Goal: Information Seeking & Learning: Learn about a topic

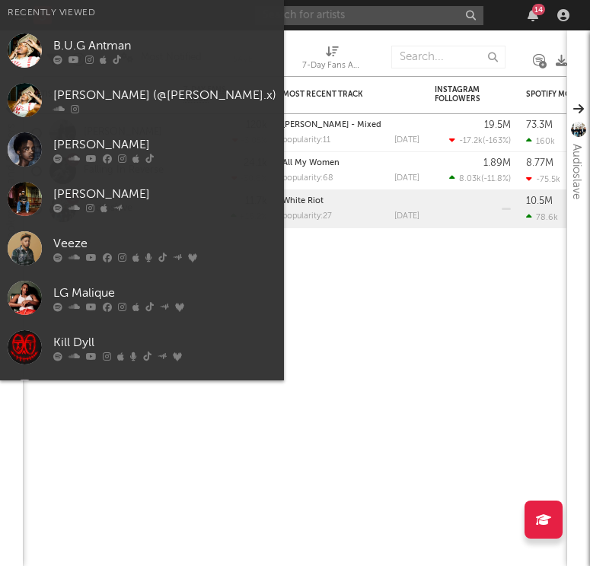
click at [361, 14] on input "text" at bounding box center [369, 15] width 228 height 19
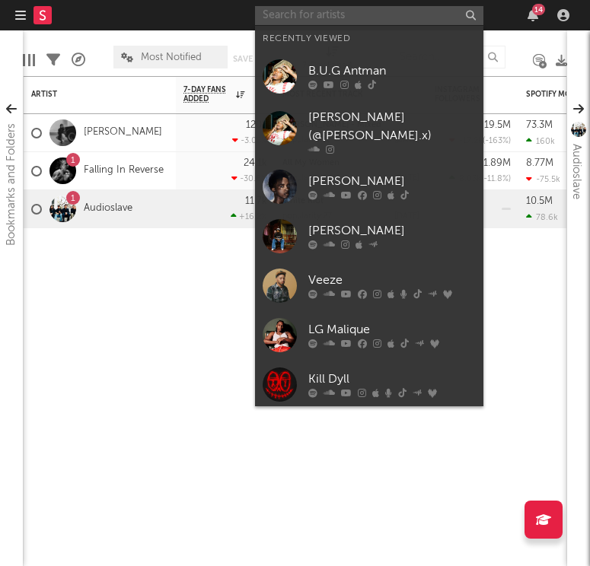
type input "b"
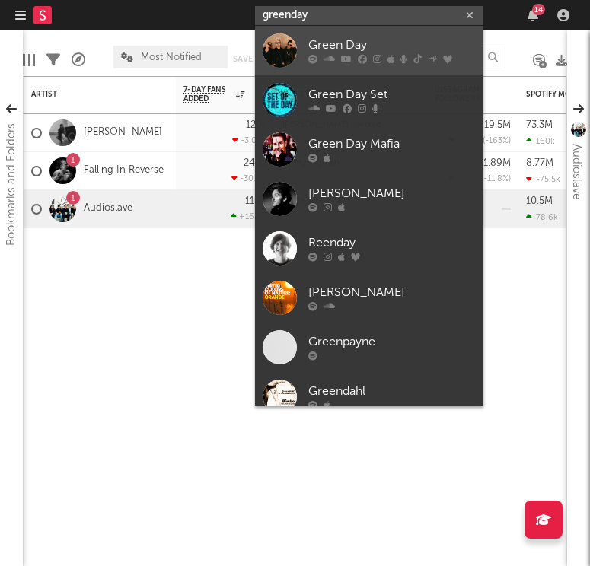
type input "greenday"
click at [333, 46] on div "Green Day" at bounding box center [391, 46] width 167 height 18
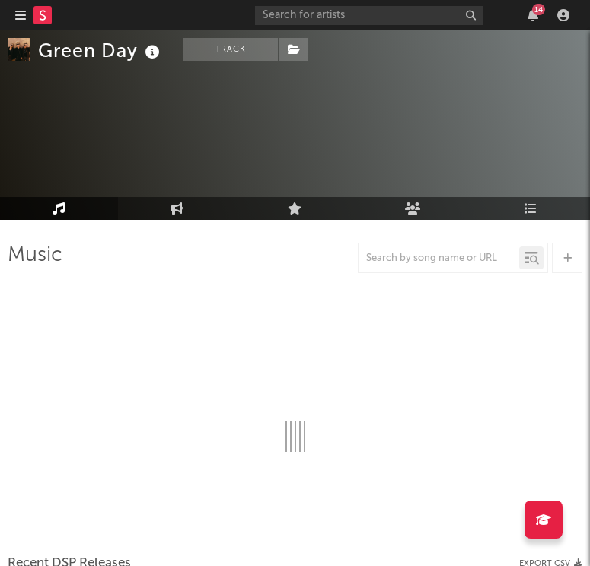
scroll to position [56, 0]
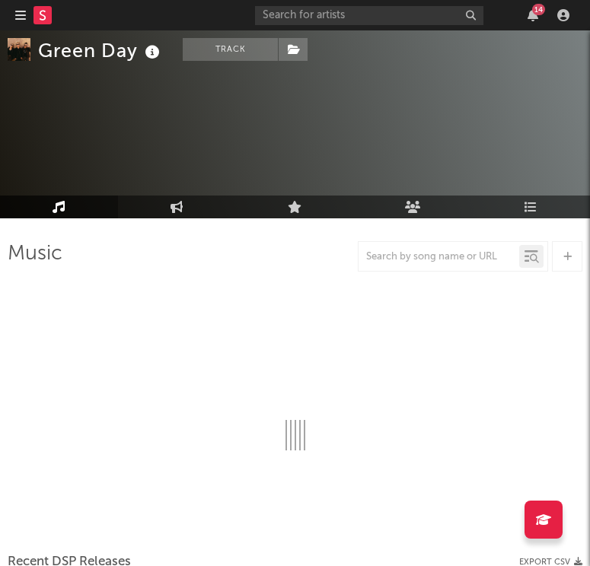
select select "6m"
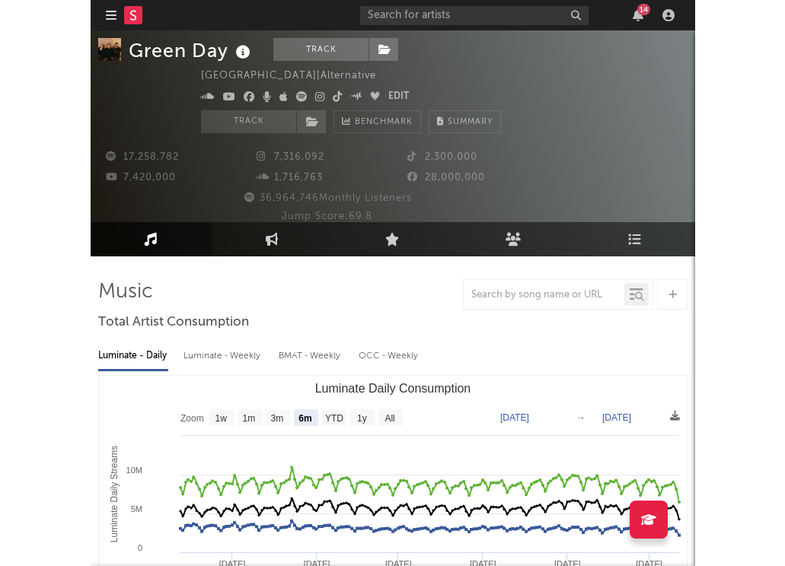
scroll to position [0, 0]
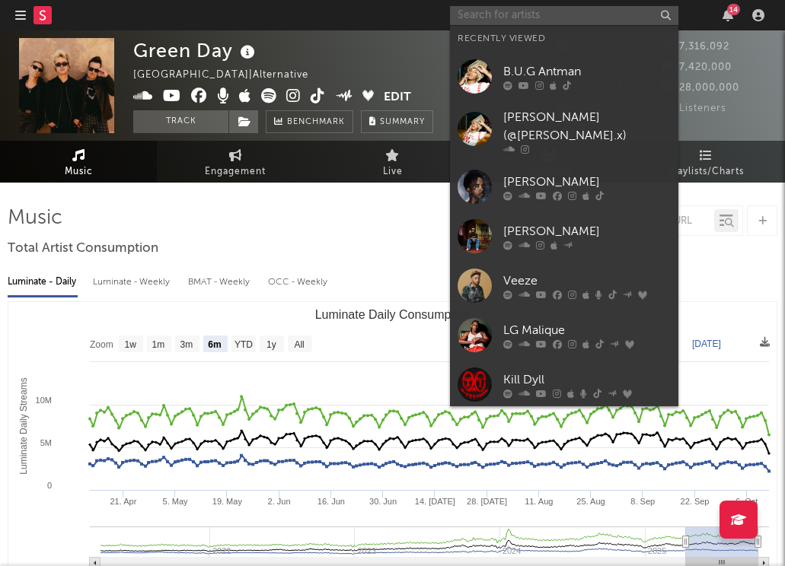
click at [527, 11] on input "text" at bounding box center [564, 15] width 228 height 19
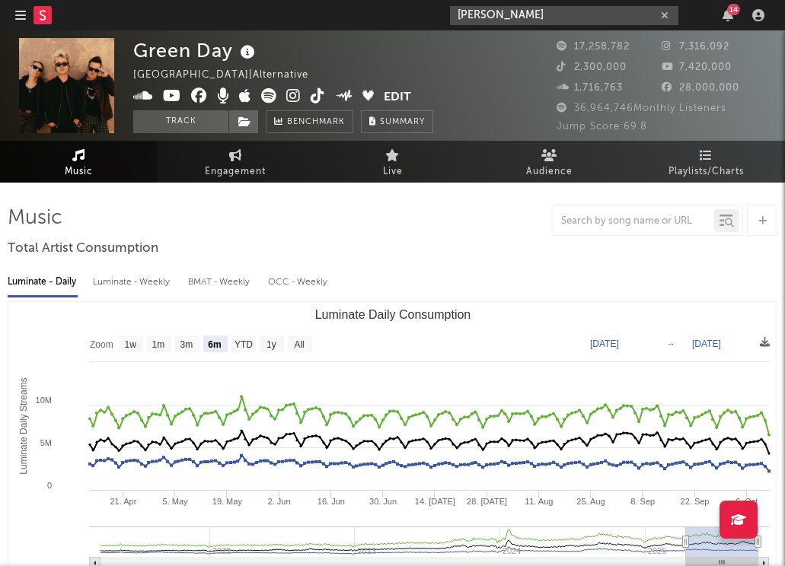
click at [527, 13] on input "[PERSON_NAME]" at bounding box center [564, 15] width 228 height 19
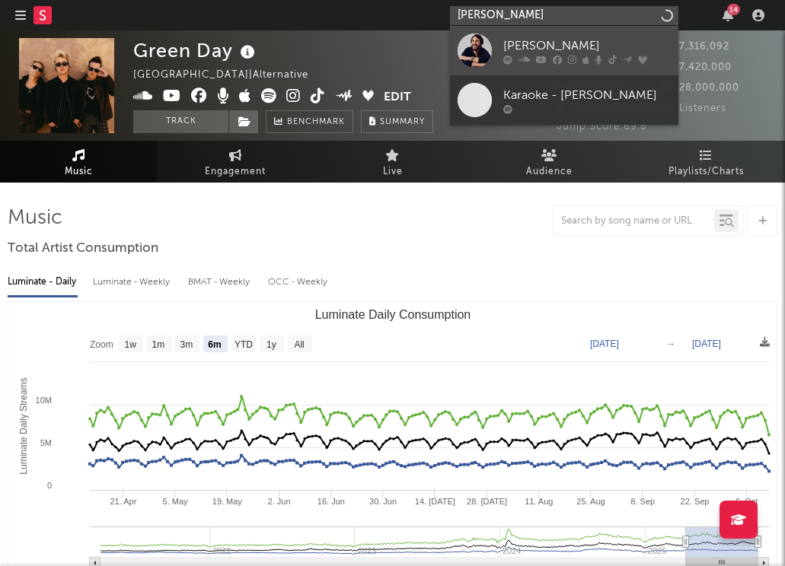
type input "[PERSON_NAME]"
click at [526, 47] on div "[PERSON_NAME]" at bounding box center [586, 46] width 167 height 18
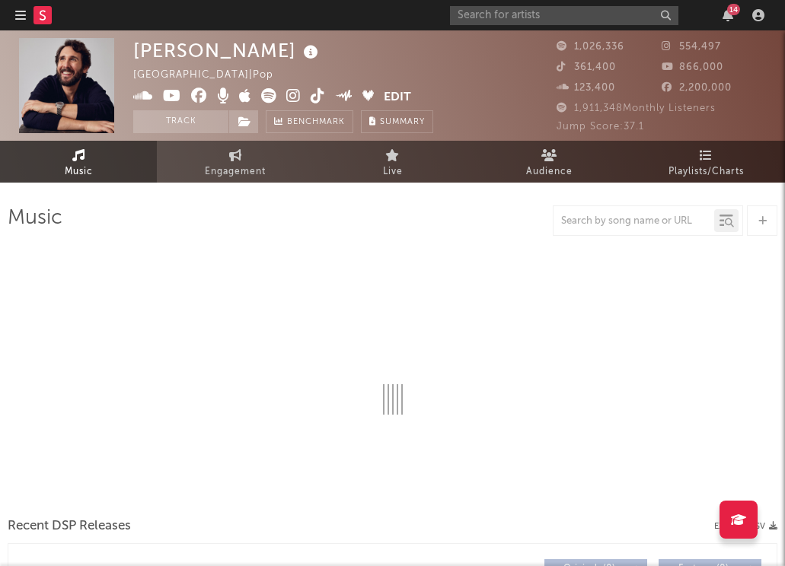
select select "6m"
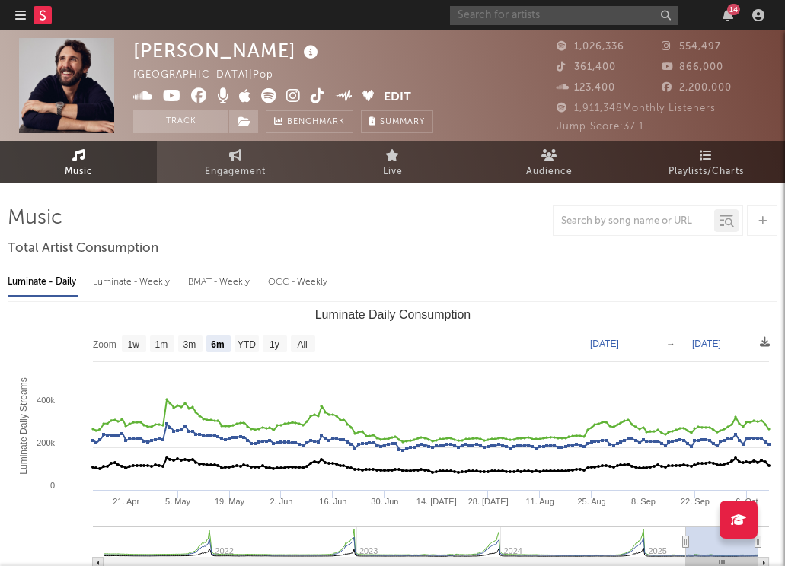
click at [514, 19] on input "text" at bounding box center [564, 15] width 228 height 19
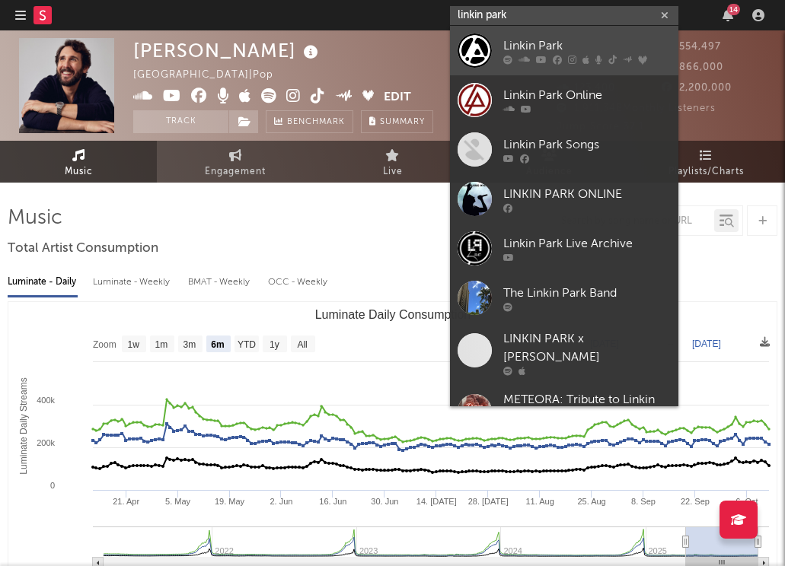
type input "linkin park"
click at [511, 51] on div "Linkin Park" at bounding box center [586, 46] width 167 height 18
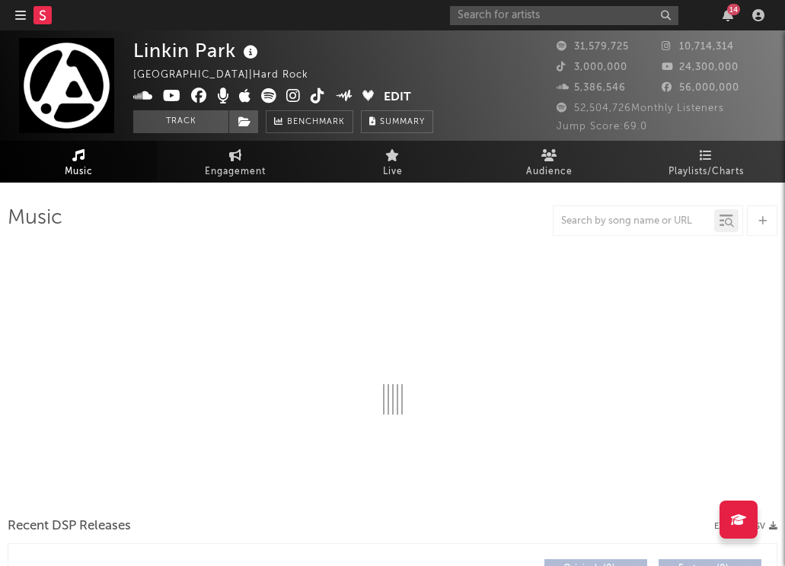
select select "6m"
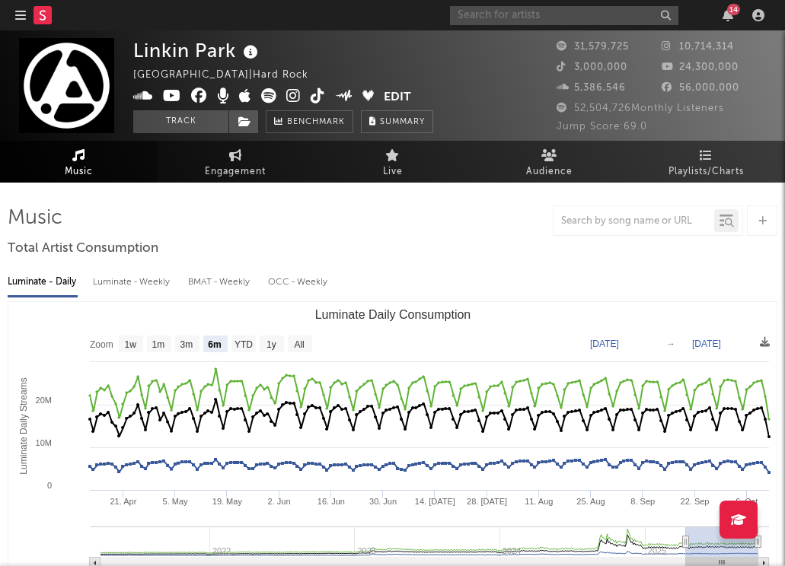
click at [496, 14] on input "text" at bounding box center [564, 15] width 228 height 19
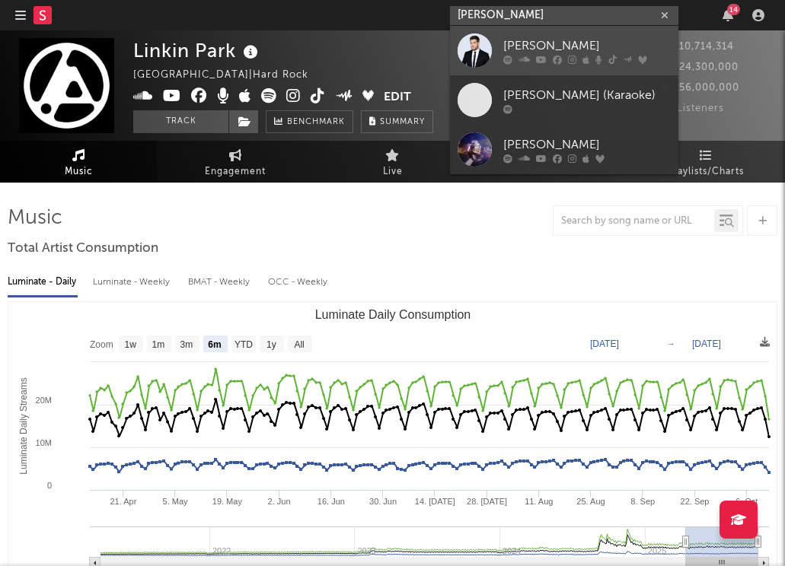
type input "[PERSON_NAME]"
click at [483, 48] on div at bounding box center [474, 50] width 34 height 34
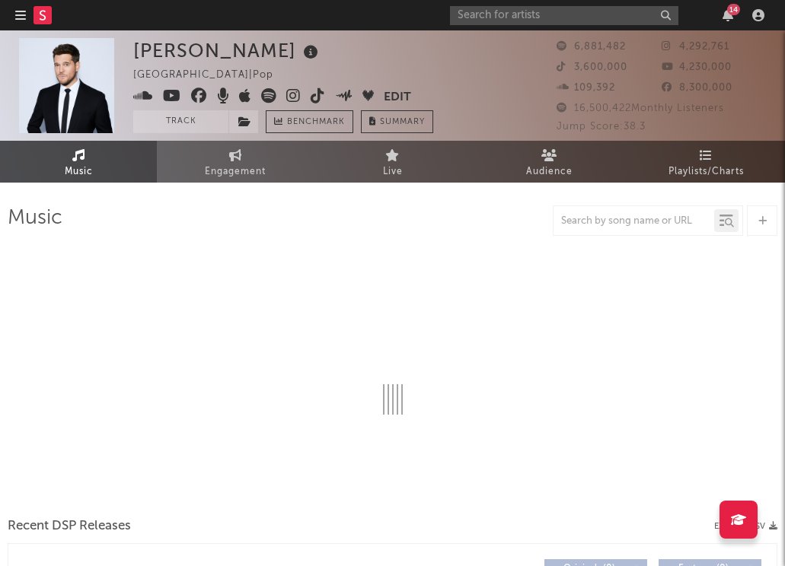
select select "6m"
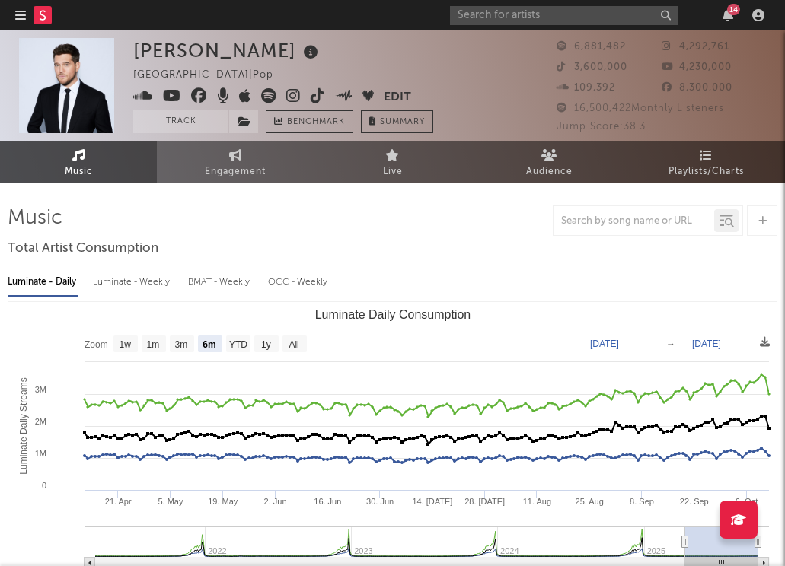
click at [298, 96] on icon at bounding box center [293, 95] width 14 height 15
click at [319, 97] on icon at bounding box center [318, 95] width 14 height 15
click at [198, 97] on icon at bounding box center [199, 95] width 16 height 15
click at [261, 96] on icon at bounding box center [268, 95] width 15 height 15
click at [530, 16] on input "text" at bounding box center [564, 15] width 228 height 19
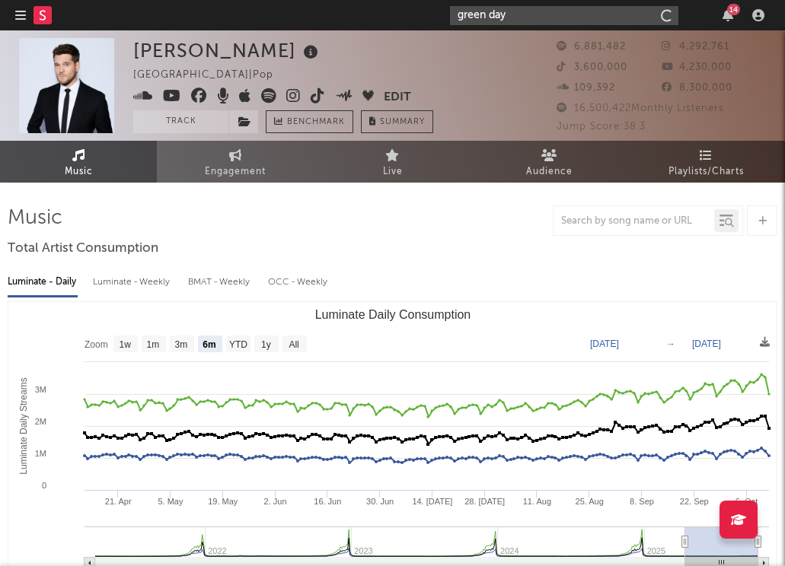
type input "green day"
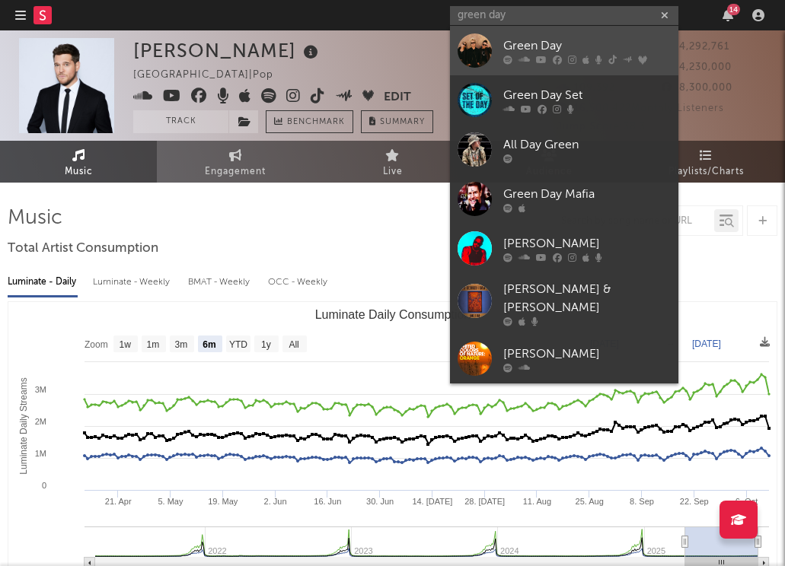
click at [513, 41] on div "Green Day" at bounding box center [586, 46] width 167 height 18
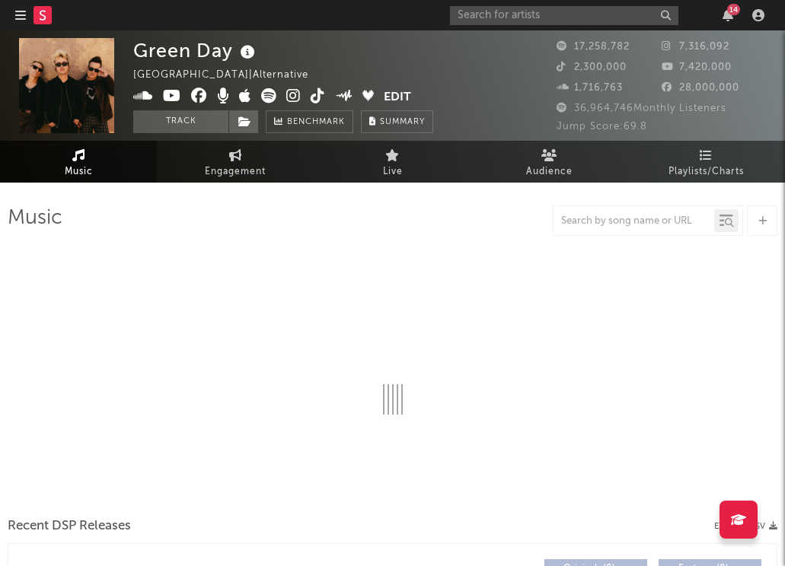
select select "6m"
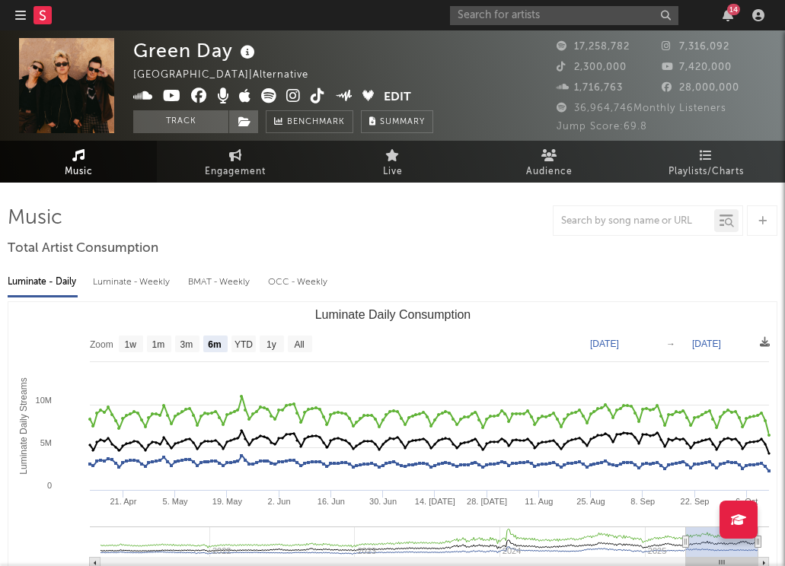
click at [290, 96] on icon at bounding box center [293, 95] width 14 height 15
click at [314, 88] on icon at bounding box center [318, 95] width 14 height 15
click at [198, 94] on icon at bounding box center [199, 95] width 16 height 15
click at [492, 8] on input "text" at bounding box center [564, 15] width 228 height 19
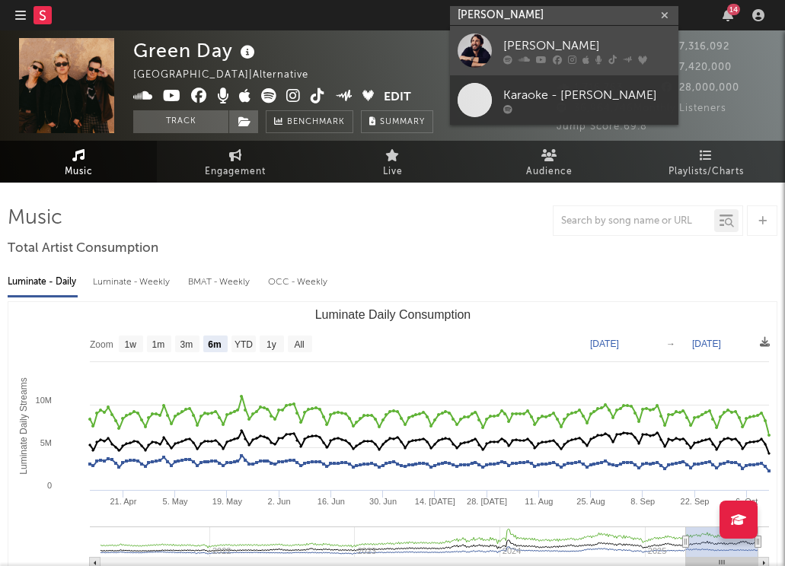
type input "[PERSON_NAME]"
click at [521, 50] on div "[PERSON_NAME]" at bounding box center [586, 46] width 167 height 18
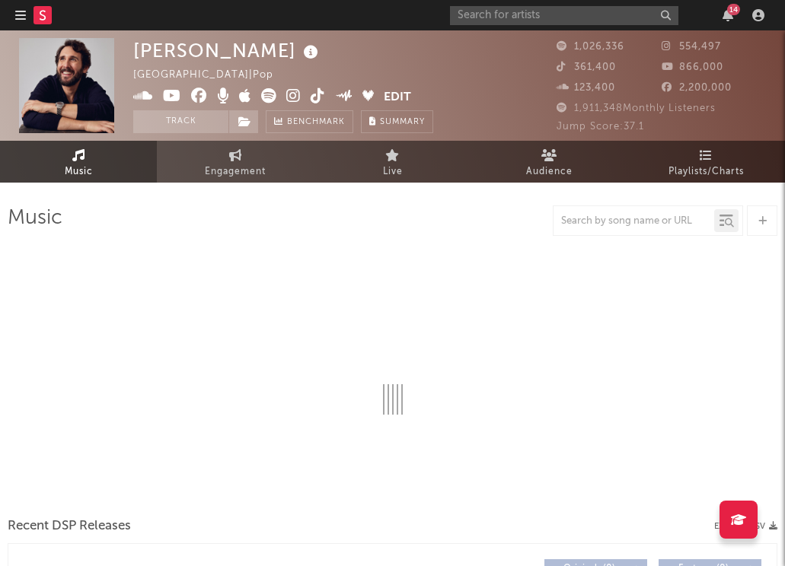
select select "6m"
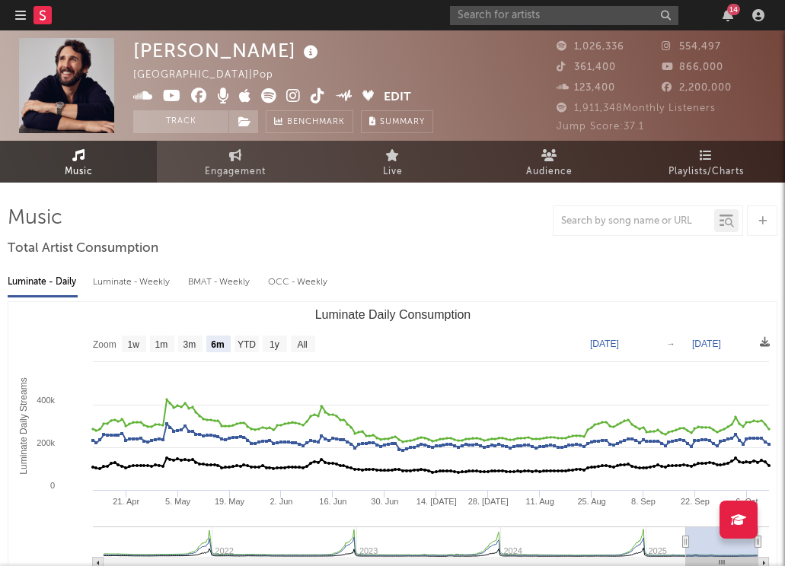
click at [294, 92] on icon at bounding box center [293, 95] width 14 height 15
click at [318, 101] on icon at bounding box center [318, 95] width 14 height 15
click at [195, 97] on icon at bounding box center [199, 95] width 16 height 15
click at [262, 95] on icon at bounding box center [268, 95] width 15 height 15
click at [492, 14] on input "text" at bounding box center [564, 15] width 228 height 19
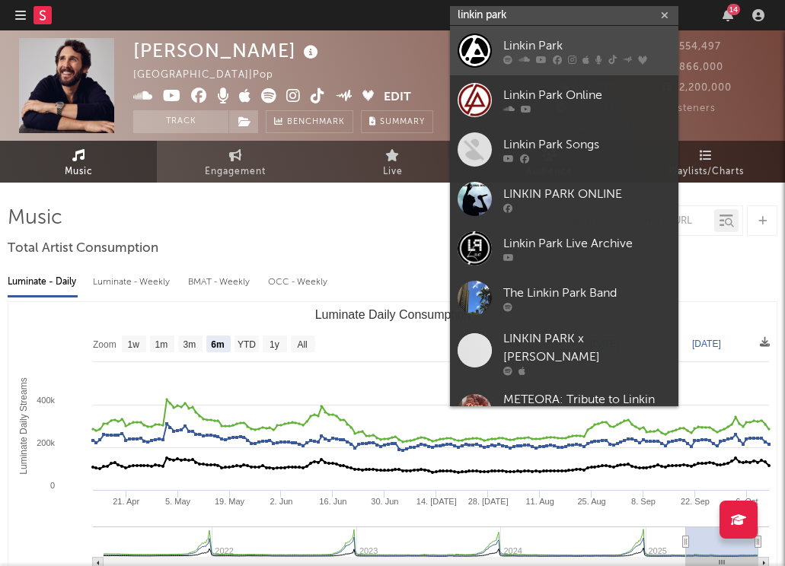
type input "linkin park"
click at [510, 43] on div "Linkin Park" at bounding box center [586, 46] width 167 height 18
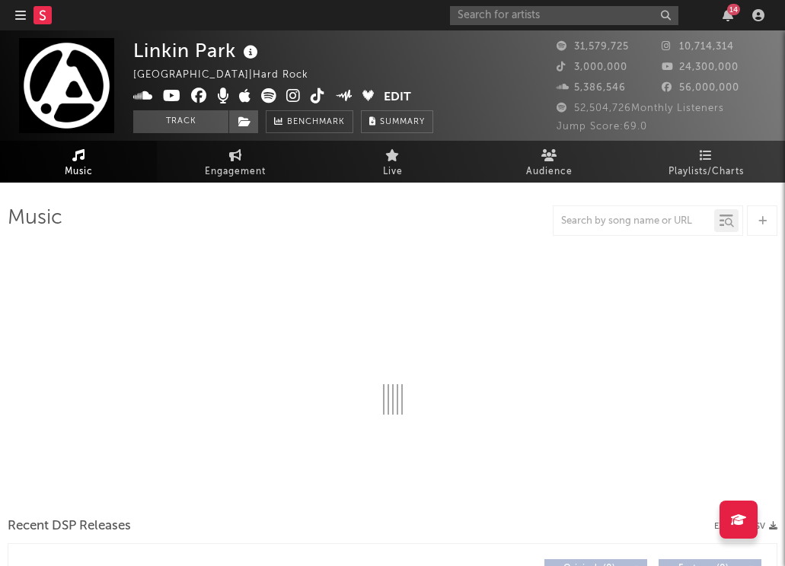
select select "6m"
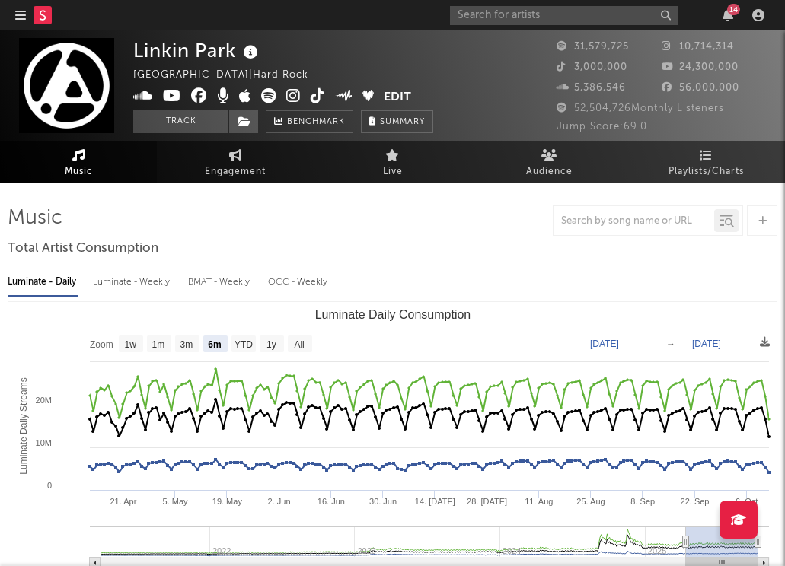
click at [302, 94] on span at bounding box center [258, 97] width 250 height 19
click at [292, 94] on icon at bounding box center [293, 95] width 14 height 15
click at [317, 95] on icon at bounding box center [318, 95] width 14 height 15
click at [202, 97] on icon at bounding box center [199, 95] width 16 height 15
click at [277, 94] on span at bounding box center [258, 97] width 250 height 19
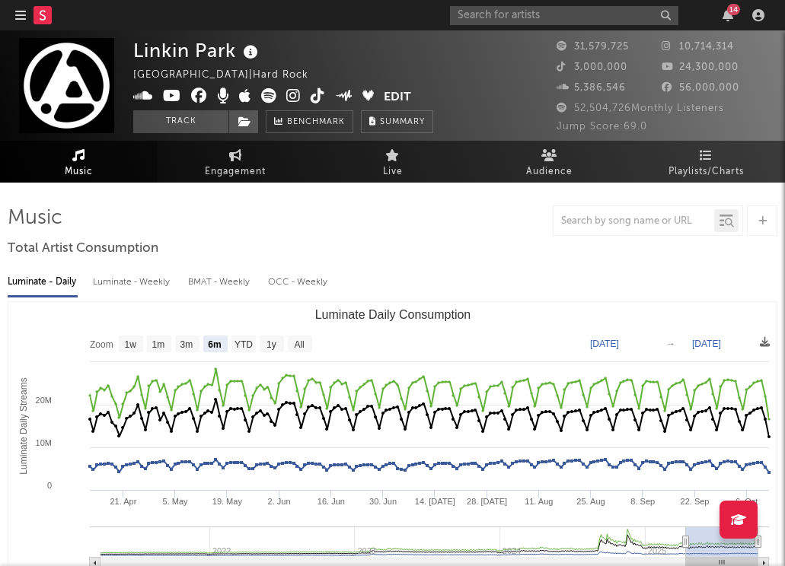
click at [269, 94] on icon at bounding box center [268, 95] width 15 height 15
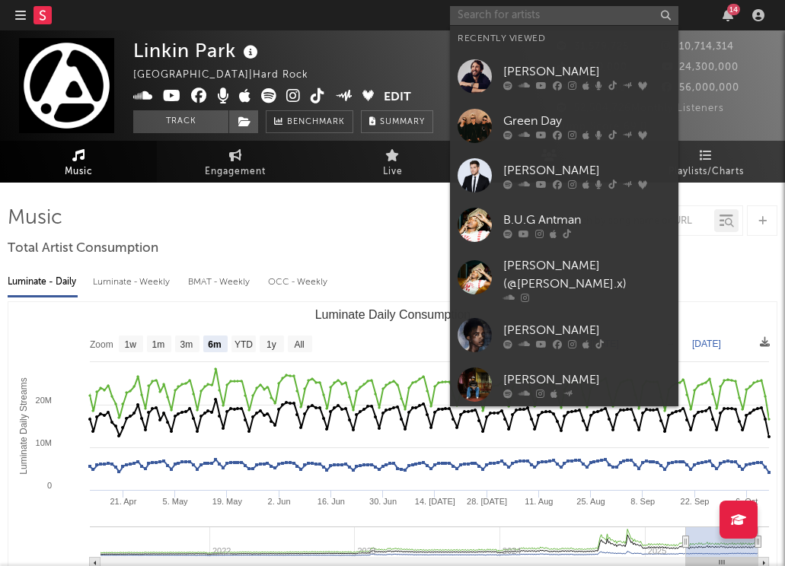
click at [479, 22] on input "text" at bounding box center [564, 15] width 228 height 19
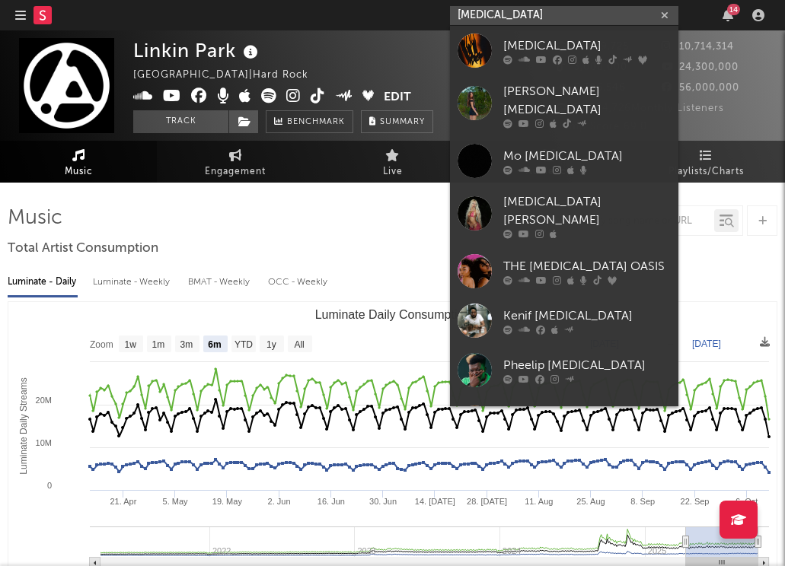
type input "[MEDICAL_DATA]"
click at [521, 45] on div "[MEDICAL_DATA]" at bounding box center [586, 46] width 167 height 18
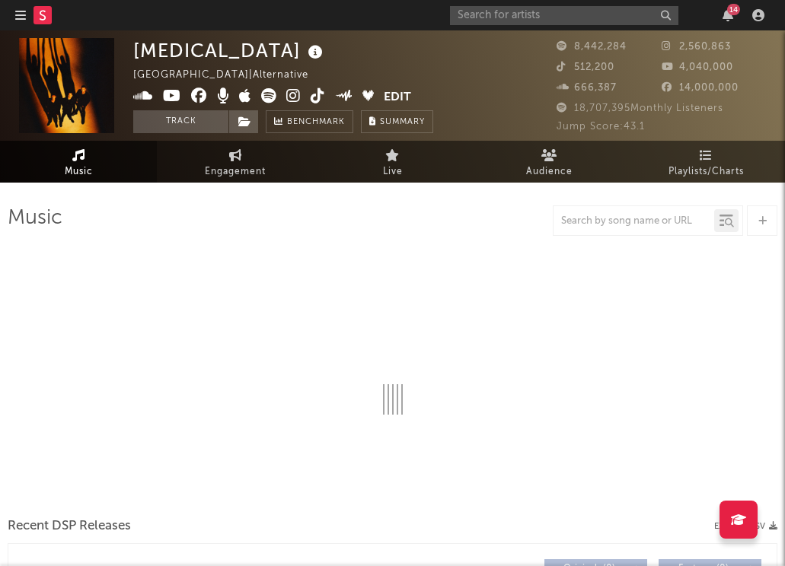
select select "6m"
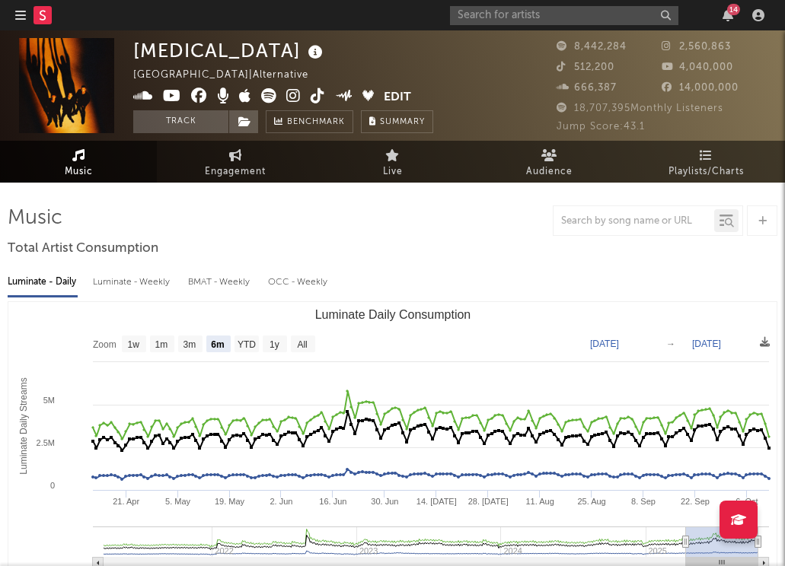
click at [293, 99] on icon at bounding box center [293, 95] width 14 height 15
click at [323, 90] on icon at bounding box center [318, 95] width 14 height 15
click at [203, 99] on icon at bounding box center [199, 95] width 16 height 15
click at [265, 93] on icon at bounding box center [268, 95] width 15 height 15
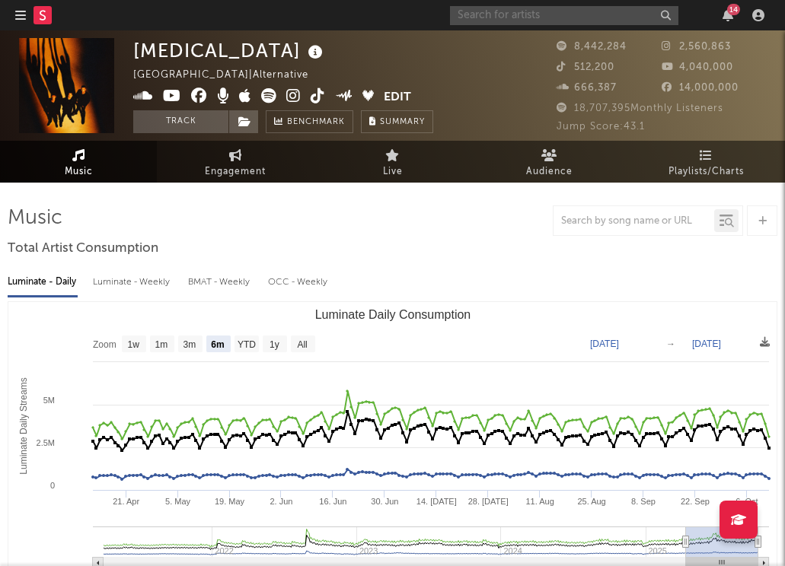
click at [566, 11] on input "text" at bounding box center [564, 15] width 228 height 19
click at [567, 21] on input "[PERSON_NAME]" at bounding box center [564, 15] width 228 height 19
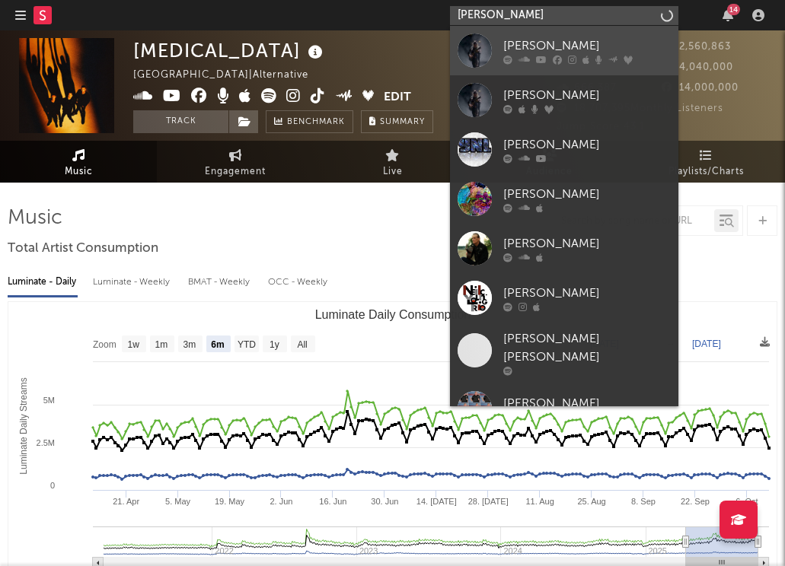
type input "[PERSON_NAME]"
click at [521, 37] on div "[PERSON_NAME]" at bounding box center [586, 46] width 167 height 18
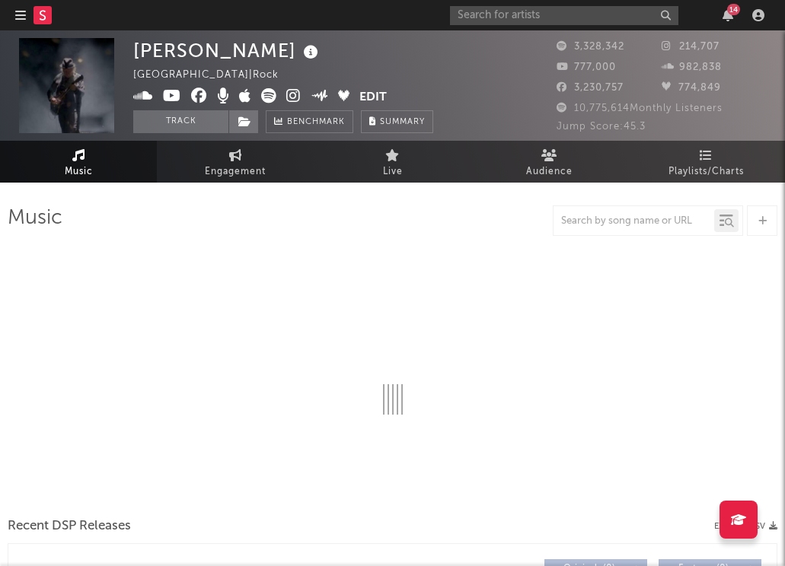
select select "6m"
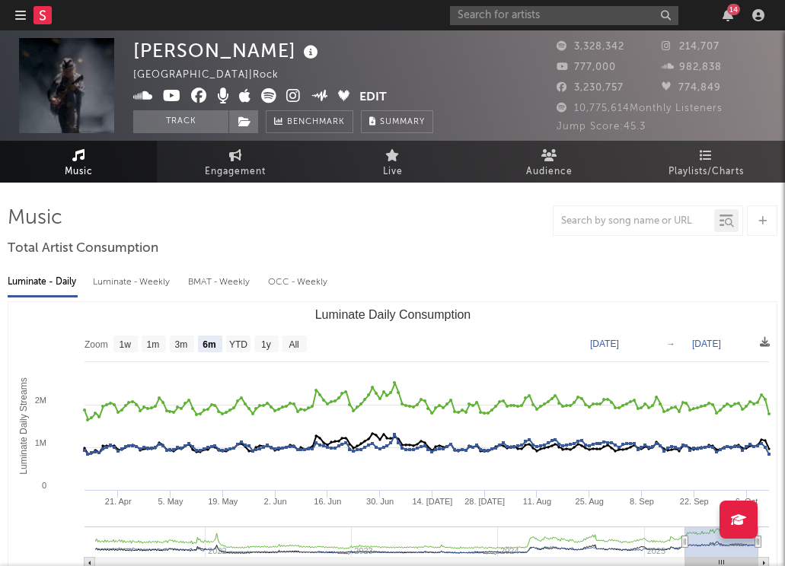
click at [290, 97] on icon at bounding box center [293, 95] width 14 height 15
click at [190, 100] on span at bounding box center [246, 97] width 226 height 19
click at [205, 101] on icon at bounding box center [199, 95] width 16 height 15
click at [272, 97] on icon at bounding box center [268, 95] width 15 height 15
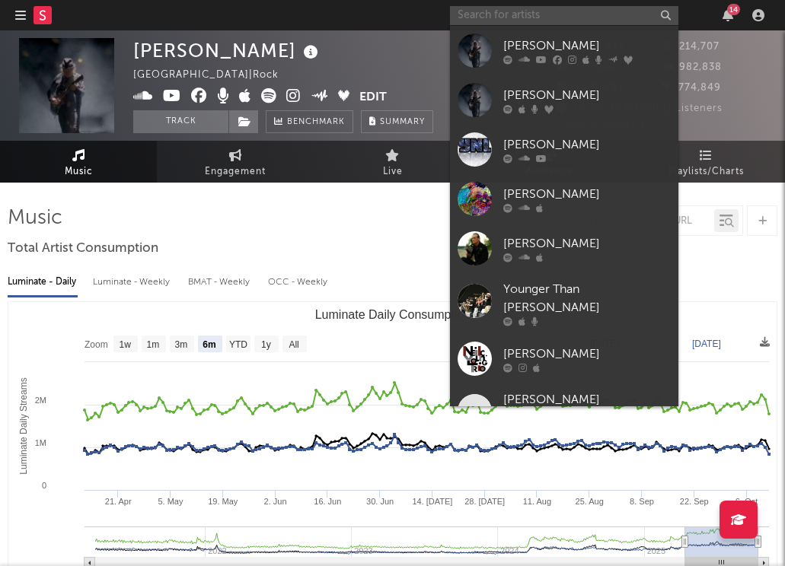
click at [566, 11] on input "text" at bounding box center [564, 15] width 228 height 19
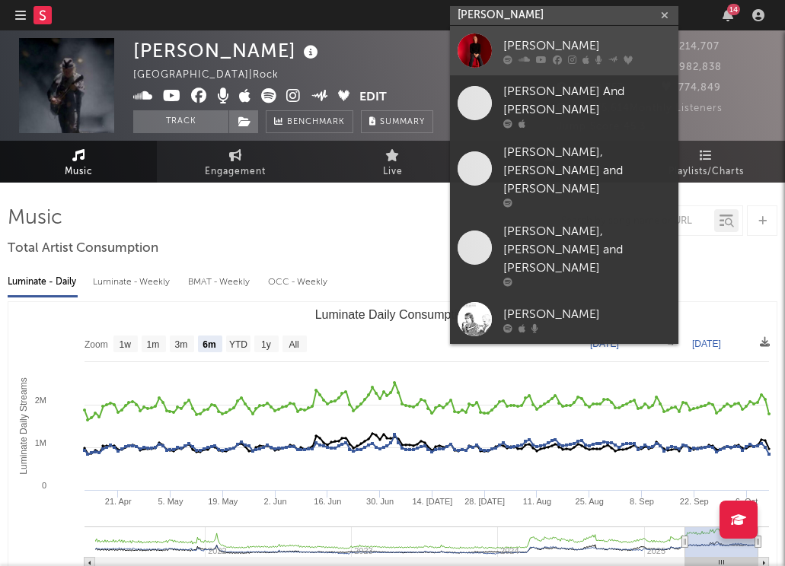
type input "[PERSON_NAME]"
click at [517, 40] on div "[PERSON_NAME]" at bounding box center [586, 46] width 167 height 18
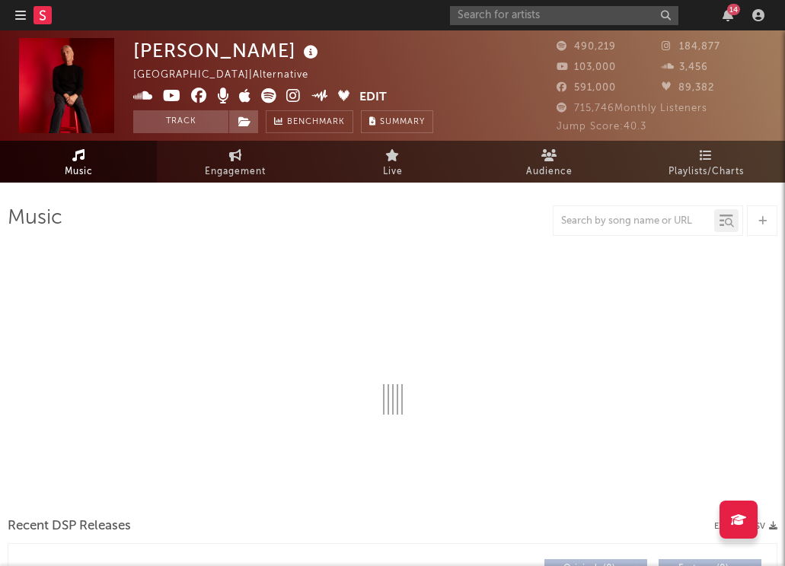
select select "6m"
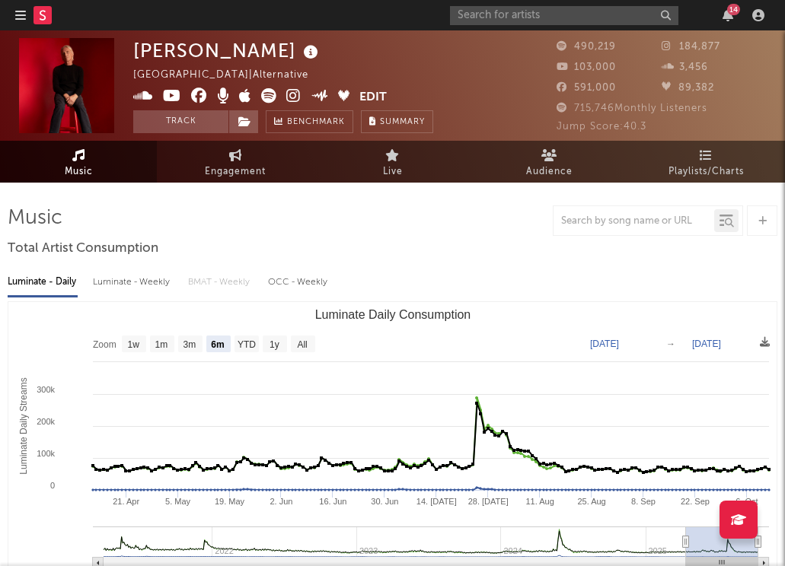
click at [296, 96] on icon at bounding box center [293, 95] width 14 height 15
click at [199, 98] on icon at bounding box center [199, 95] width 16 height 15
click at [261, 94] on icon at bounding box center [268, 95] width 15 height 15
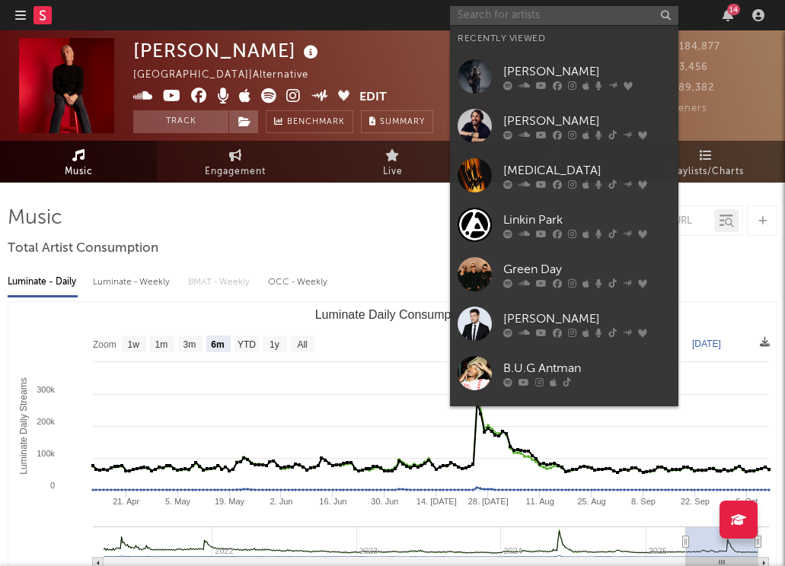
click at [512, 8] on input "text" at bounding box center [564, 15] width 228 height 19
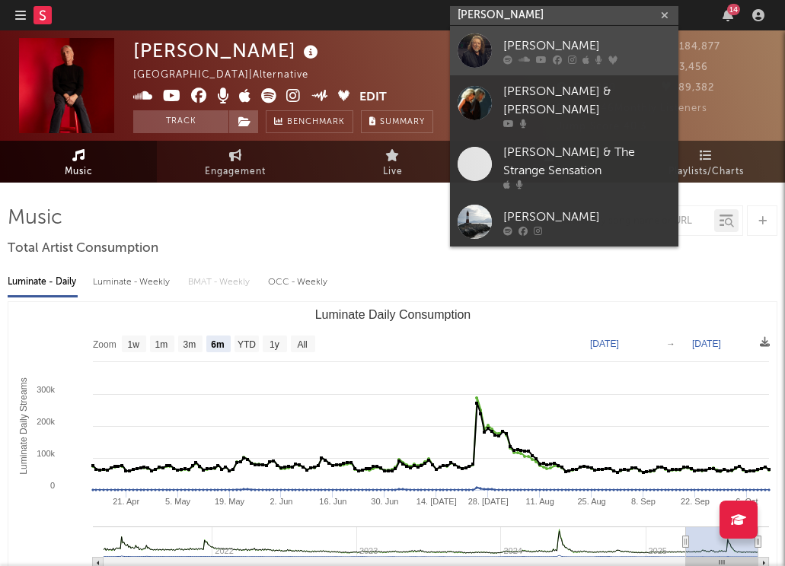
type input "[PERSON_NAME]"
click at [520, 45] on div "[PERSON_NAME]" at bounding box center [586, 46] width 167 height 18
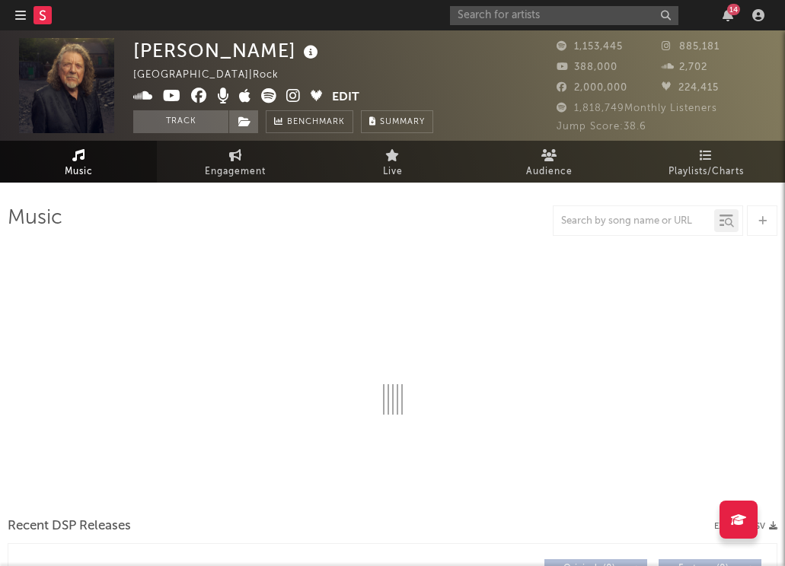
select select "6m"
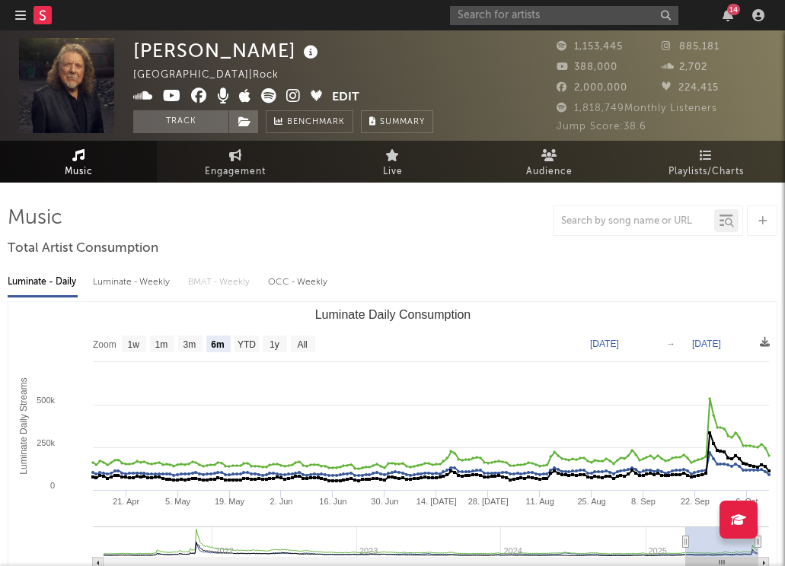
click at [296, 94] on icon at bounding box center [293, 95] width 14 height 15
click at [269, 95] on icon at bounding box center [268, 95] width 15 height 15
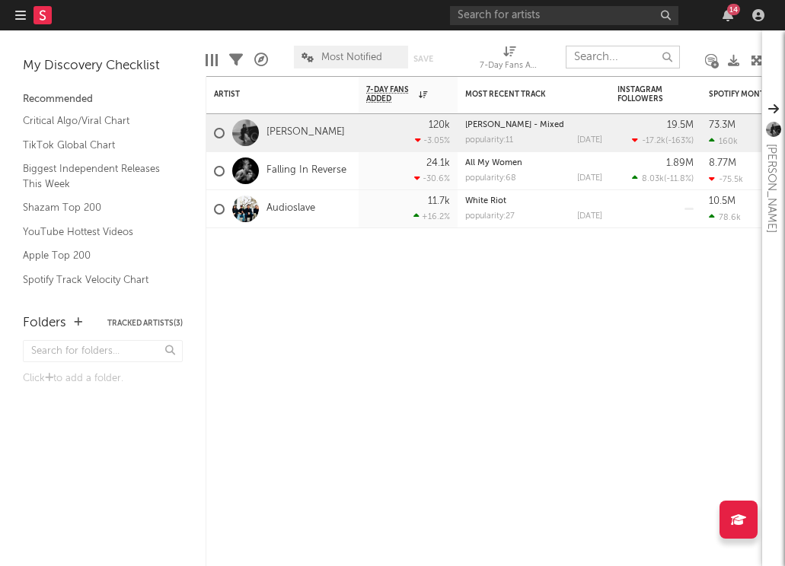
click at [591, 56] on input "text" at bounding box center [623, 57] width 114 height 23
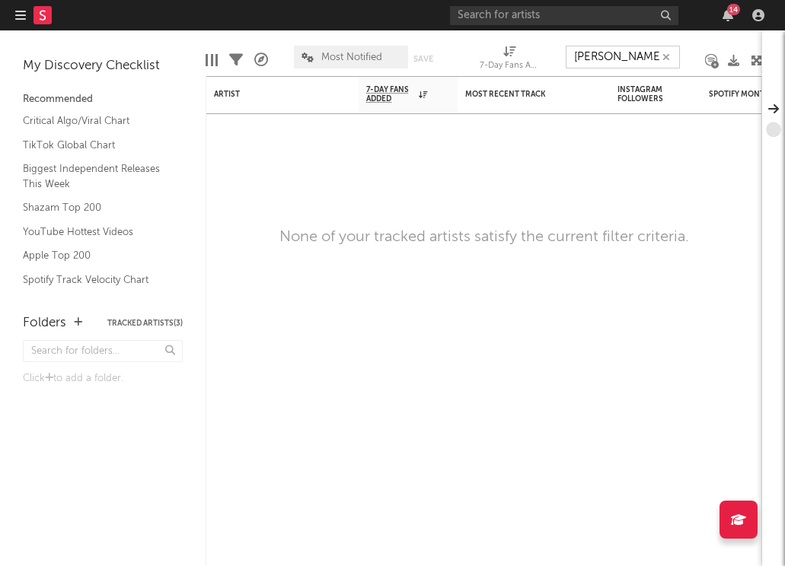
type input "[PERSON_NAME]"
click at [588, 16] on input "text" at bounding box center [564, 15] width 228 height 19
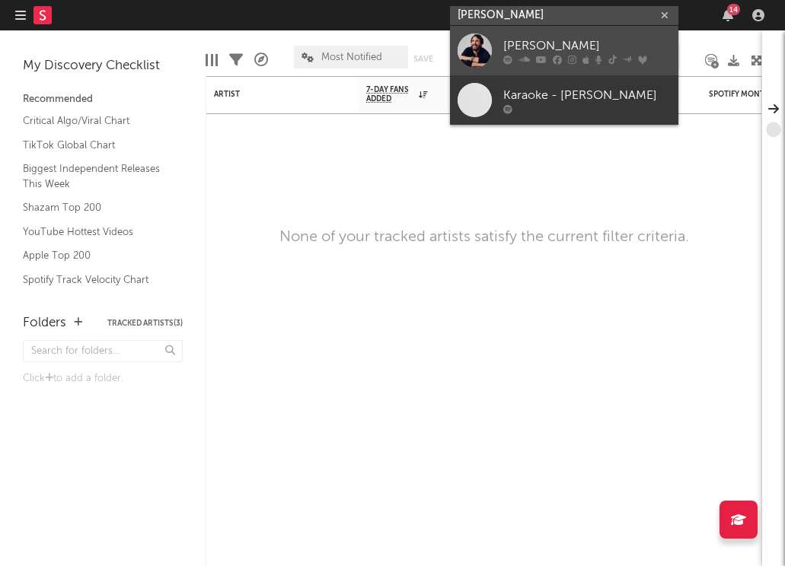
type input "[PERSON_NAME]"
click at [543, 42] on div "[PERSON_NAME]" at bounding box center [586, 46] width 167 height 18
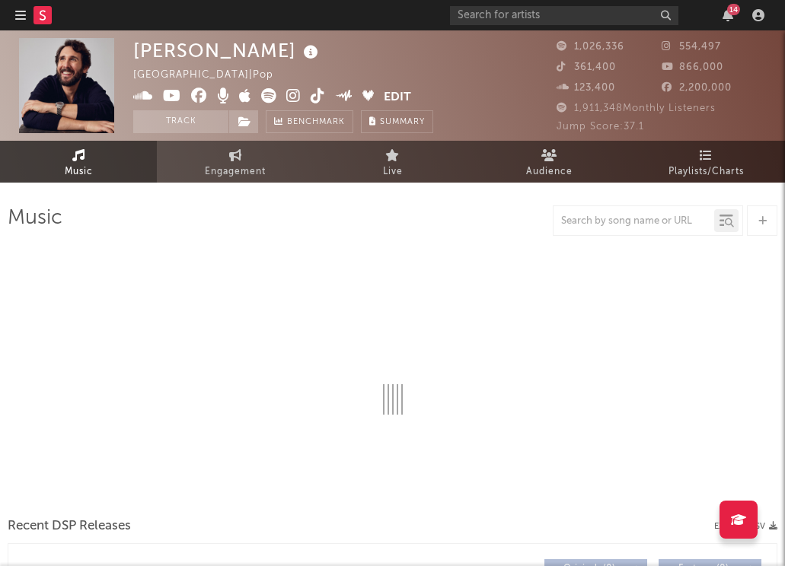
click at [316, 98] on icon at bounding box center [318, 95] width 14 height 15
select select "6m"
